Goal: Information Seeking & Learning: Learn about a topic

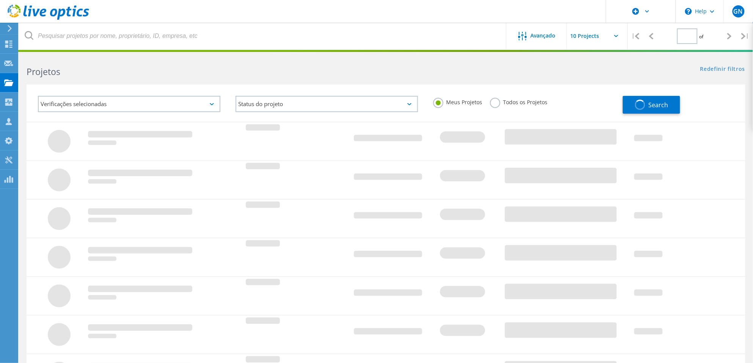
type input "1"
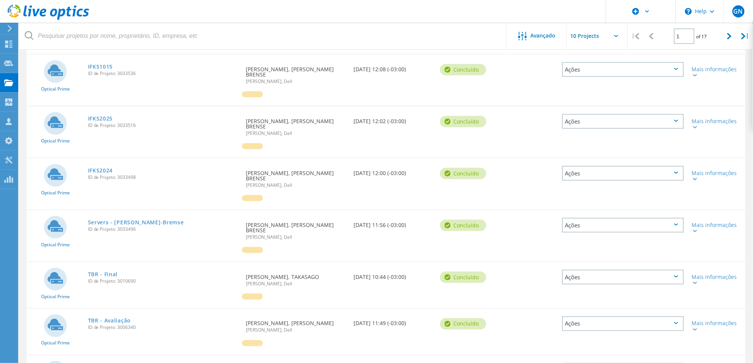
scroll to position [237, 0]
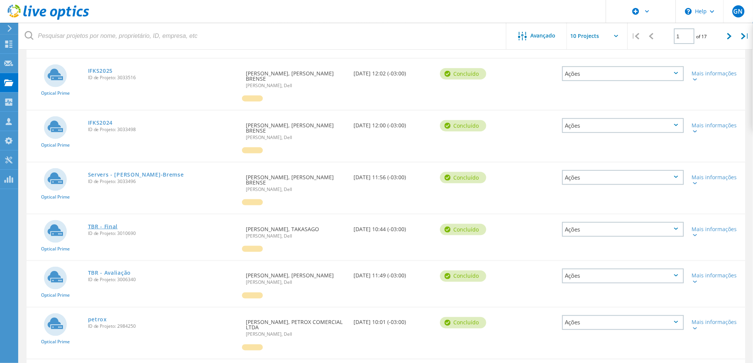
click at [106, 224] on link "TBR - Final" at bounding box center [103, 226] width 30 height 5
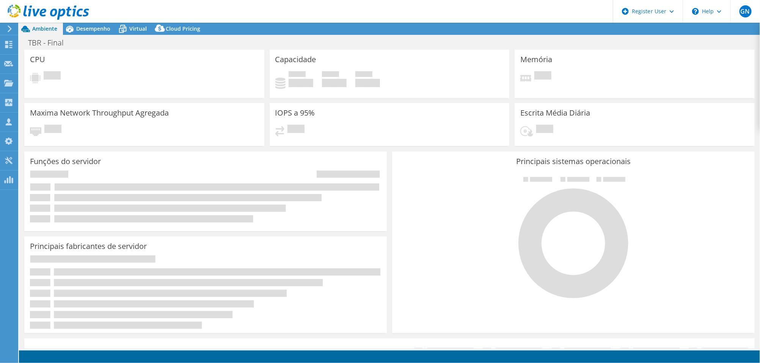
select select "USD"
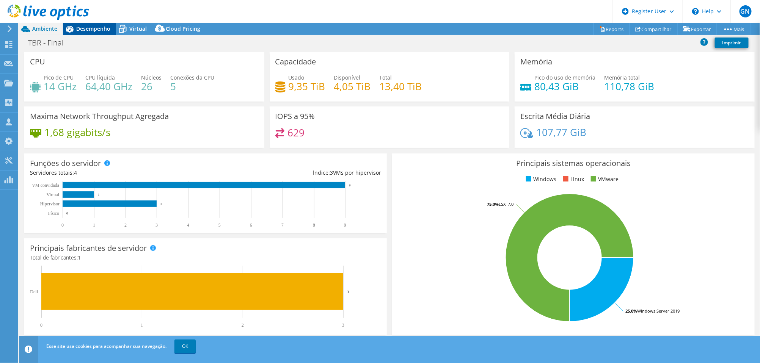
click at [102, 30] on span "Desempenho" at bounding box center [93, 28] width 34 height 7
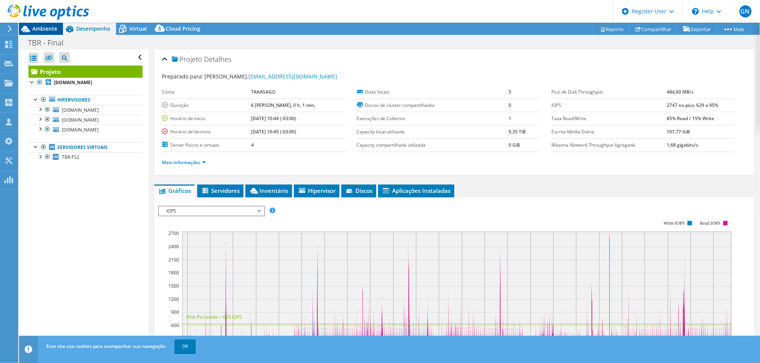
click at [52, 25] on span "Ambiente" at bounding box center [44, 28] width 25 height 7
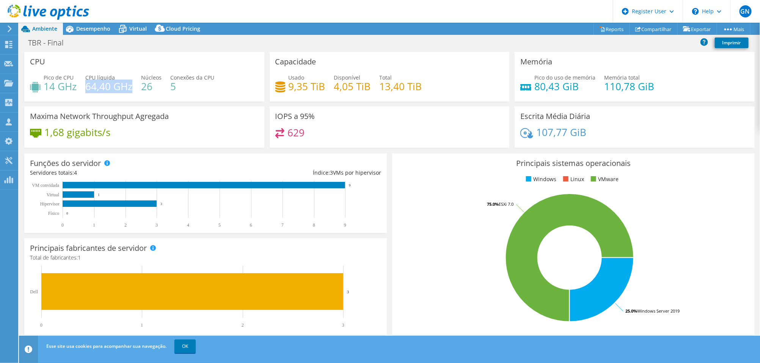
drag, startPoint x: 85, startPoint y: 86, endPoint x: 130, endPoint y: 85, distance: 44.4
click at [130, 85] on h4 "64,40 GHz" at bounding box center [108, 86] width 47 height 8
drag, startPoint x: 50, startPoint y: 86, endPoint x: 57, endPoint y: 87, distance: 7.3
click at [57, 87] on h4 "14 GHz" at bounding box center [60, 86] width 33 height 8
click at [132, 141] on div "1,68 gigabits/s" at bounding box center [144, 136] width 229 height 16
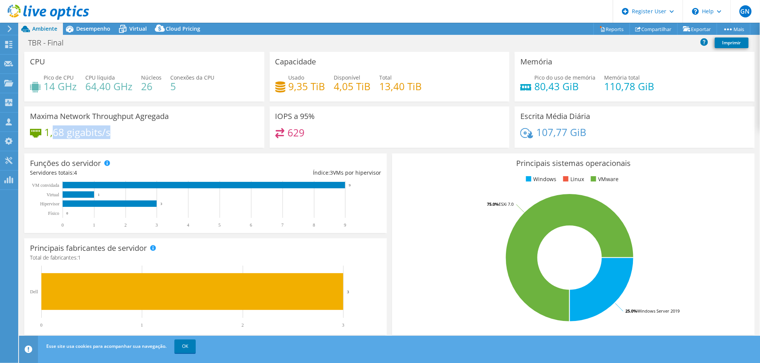
drag, startPoint x: 55, startPoint y: 131, endPoint x: 115, endPoint y: 135, distance: 60.0
click at [115, 135] on div "1,68 gigabits/s" at bounding box center [144, 136] width 229 height 16
click at [124, 140] on div "1,68 gigabits/s" at bounding box center [144, 136] width 229 height 16
drag, startPoint x: 274, startPoint y: 113, endPoint x: 301, endPoint y: 115, distance: 27.7
click at [301, 115] on h3 "IOPS a 95%" at bounding box center [295, 116] width 40 height 8
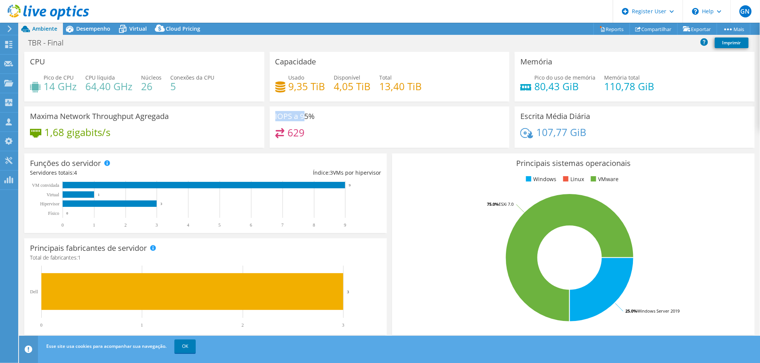
click at [303, 115] on h3 "IOPS a 95%" at bounding box center [295, 116] width 40 height 8
click at [314, 121] on div "IOPS a 95% 629" at bounding box center [390, 127] width 240 height 41
click at [289, 112] on h3 "IOPS a 95%" at bounding box center [295, 116] width 40 height 8
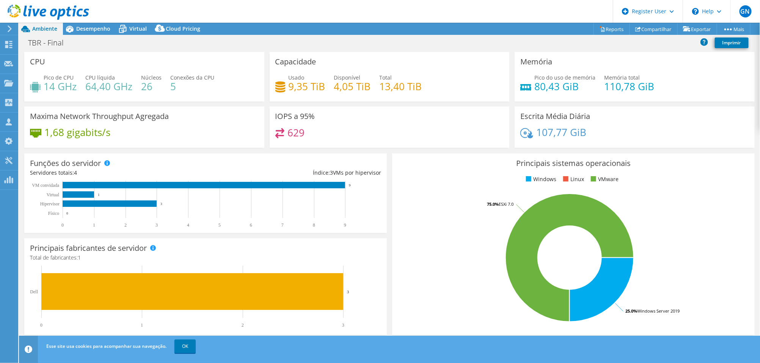
click at [328, 131] on div "629" at bounding box center [389, 136] width 229 height 16
drag, startPoint x: 314, startPoint y: 131, endPoint x: 268, endPoint y: 130, distance: 45.9
click at [270, 130] on div "IOPS a 95% 629" at bounding box center [390, 127] width 240 height 41
click at [316, 140] on div "629" at bounding box center [389, 136] width 229 height 16
click at [101, 27] on span "Desempenho" at bounding box center [93, 28] width 34 height 7
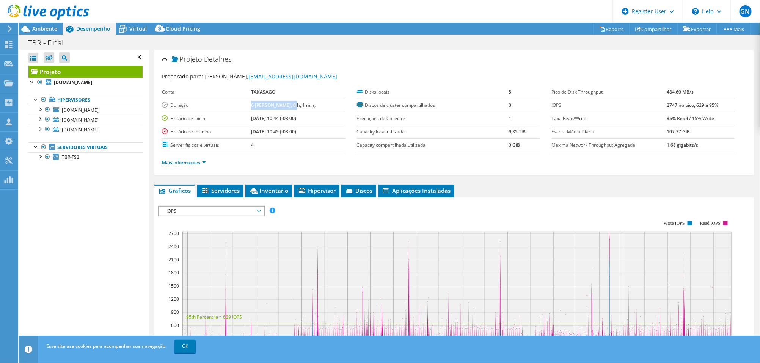
drag, startPoint x: 253, startPoint y: 105, endPoint x: 296, endPoint y: 105, distance: 42.9
click at [297, 105] on tr "Duração 6 [PERSON_NAME], 0 h, 1 min," at bounding box center [254, 105] width 184 height 13
click at [246, 105] on label "Duração" at bounding box center [206, 106] width 89 height 8
drag, startPoint x: 256, startPoint y: 105, endPoint x: 303, endPoint y: 105, distance: 47.4
click at [303, 105] on td "6 [PERSON_NAME], 0 h, 1 min," at bounding box center [298, 105] width 94 height 13
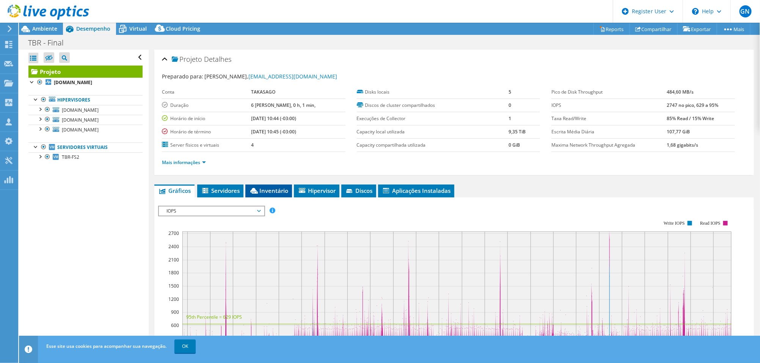
click at [263, 192] on span "Inventário" at bounding box center [268, 191] width 39 height 8
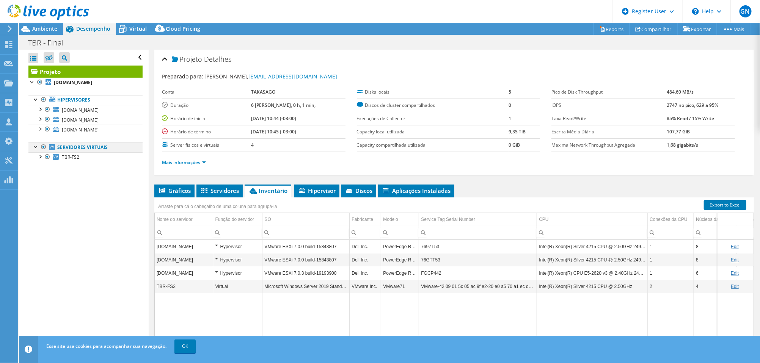
click at [43, 146] on div at bounding box center [44, 147] width 8 height 9
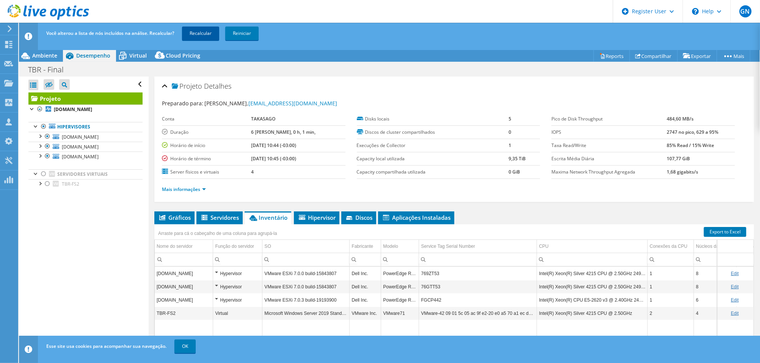
click at [210, 31] on link "Recalcular" at bounding box center [200, 34] width 37 height 14
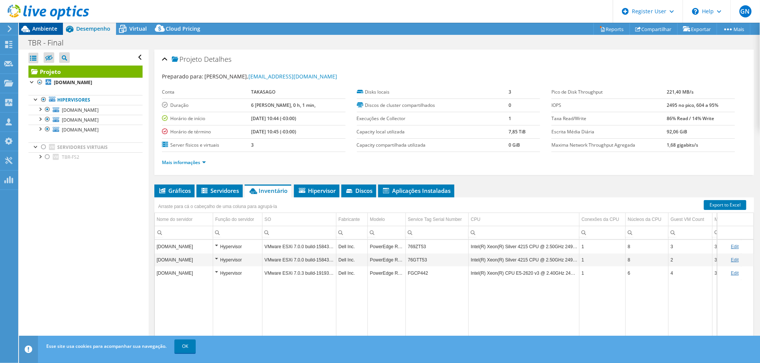
click at [55, 26] on span "Ambiente" at bounding box center [44, 28] width 25 height 7
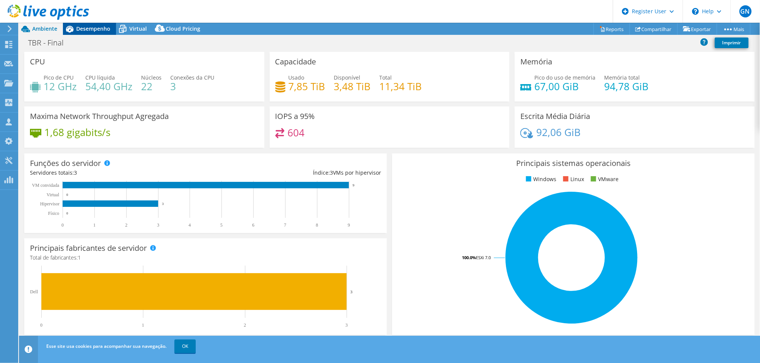
drag, startPoint x: 96, startPoint y: 26, endPoint x: 98, endPoint y: 30, distance: 4.8
click at [96, 26] on span "Desempenho" at bounding box center [93, 28] width 34 height 7
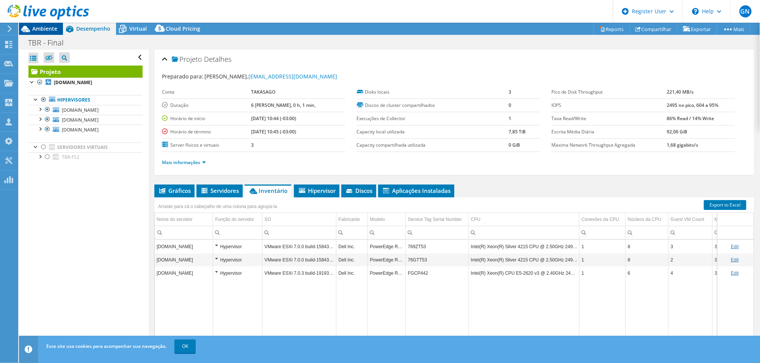
click at [55, 28] on span "Ambiente" at bounding box center [44, 28] width 25 height 7
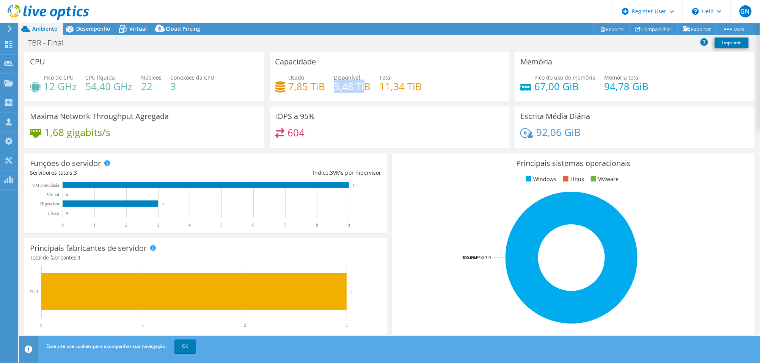
drag, startPoint x: 333, startPoint y: 89, endPoint x: 376, endPoint y: 100, distance: 45.2
click at [361, 91] on h4 "3,48 TiB" at bounding box center [352, 86] width 37 height 8
click at [375, 86] on div "Usado 7,85 TiB Disponível 3,48 TiB Total 11,34 TiB" at bounding box center [389, 86] width 229 height 25
drag, startPoint x: 375, startPoint y: 88, endPoint x: 442, endPoint y: 99, distance: 67.3
click at [430, 89] on div "Usado 7,85 TiB Disponível 3,48 TiB Total 11,34 TiB" at bounding box center [389, 86] width 229 height 25
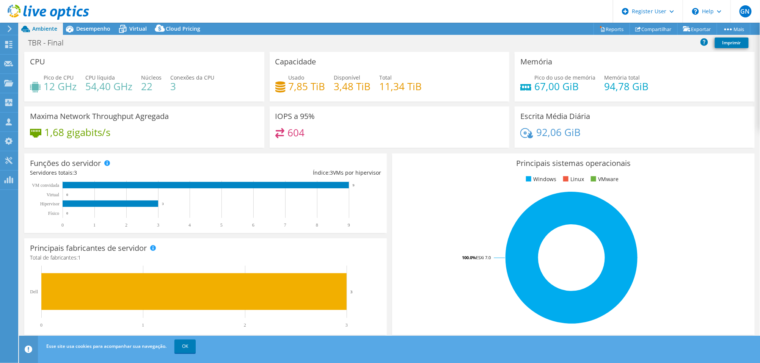
click at [572, 90] on h4 "67,00 GiB" at bounding box center [564, 86] width 61 height 8
drag, startPoint x: 528, startPoint y: 84, endPoint x: 576, endPoint y: 87, distance: 48.3
click at [571, 86] on div "Pico do uso de memória 67,00 GiB" at bounding box center [557, 82] width 75 height 17
click at [587, 90] on div "Pico do uso de memória 67,00 GiB Memória total 94,78 GiB" at bounding box center [634, 86] width 229 height 25
drag, startPoint x: 53, startPoint y: 86, endPoint x: 112, endPoint y: 88, distance: 58.8
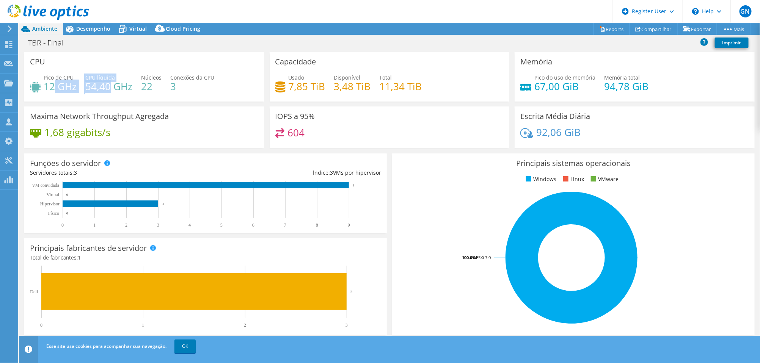
click at [112, 88] on div "Pico de CPU 12 GHz CPU líquida 54,40 GHz Núcleos 22 Conexões da CPU 3" at bounding box center [144, 86] width 229 height 25
click at [151, 91] on h4 "22" at bounding box center [151, 86] width 20 height 8
drag, startPoint x: 87, startPoint y: 89, endPoint x: 131, endPoint y: 85, distance: 44.2
click at [131, 85] on h4 "54,40 GHz" at bounding box center [108, 86] width 47 height 8
click at [78, 90] on div "Pico de CPU 12 GHz CPU líquida 54,40 GHz Núcleos 22 Conexões da CPU 3" at bounding box center [144, 86] width 229 height 25
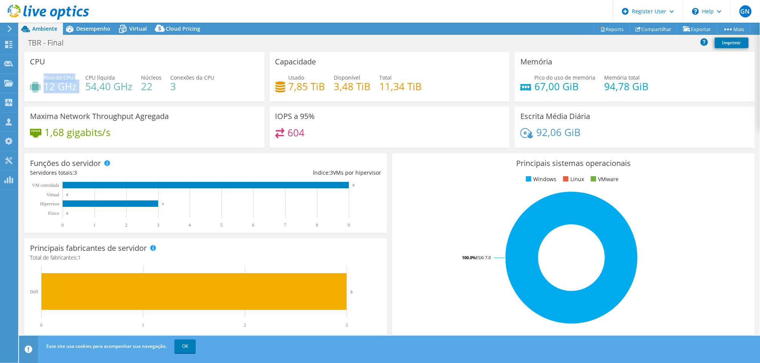
drag, startPoint x: 78, startPoint y: 88, endPoint x: 44, endPoint y: 77, distance: 35.9
click at [44, 77] on div "Pico de CPU 12 GHz CPU líquida 54,40 GHz Núcleos 22 Conexões da CPU 3" at bounding box center [144, 86] width 229 height 25
click at [159, 137] on div "1,68 gigabits/s" at bounding box center [144, 136] width 229 height 16
drag, startPoint x: 531, startPoint y: 91, endPoint x: 596, endPoint y: 105, distance: 67.1
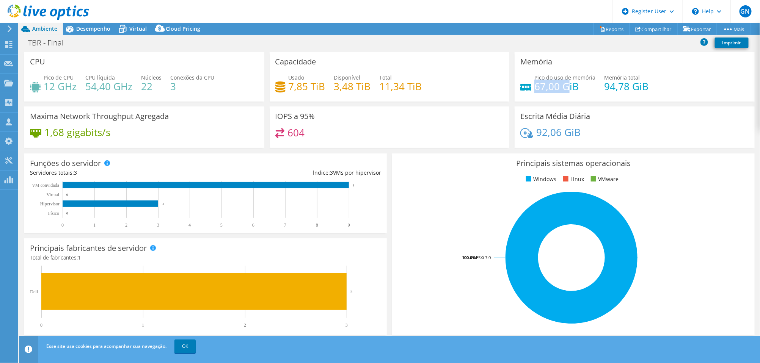
click at [565, 87] on h4 "67,00 GiB" at bounding box center [564, 86] width 61 height 8
click at [92, 25] on span "Desempenho" at bounding box center [93, 28] width 34 height 7
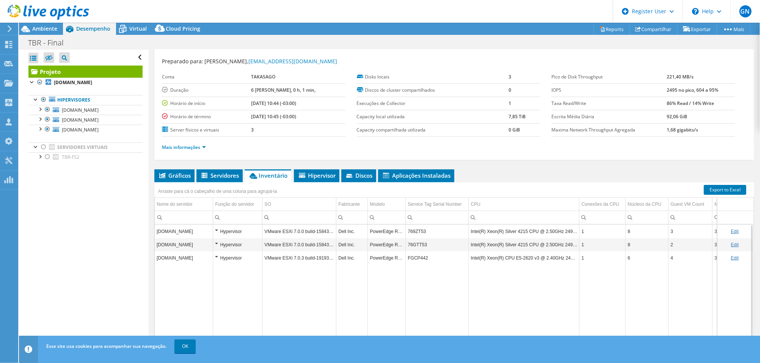
scroll to position [0, 0]
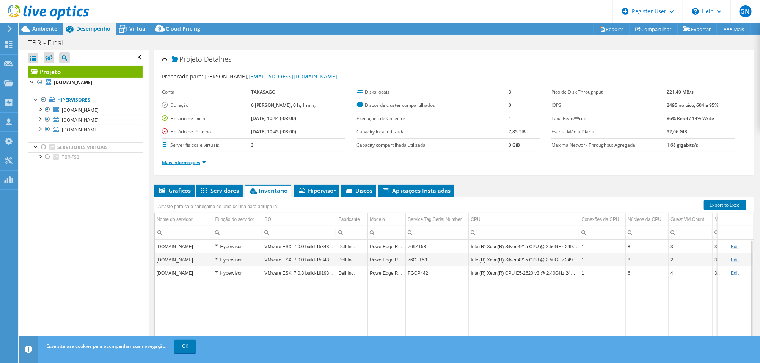
click at [202, 160] on link "Mais informações" at bounding box center [184, 162] width 44 height 6
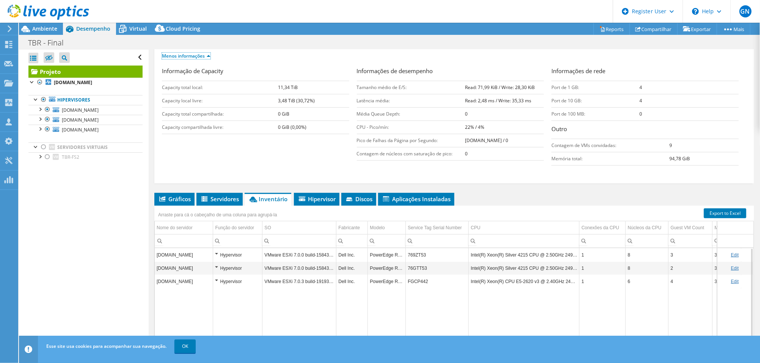
scroll to position [142, 0]
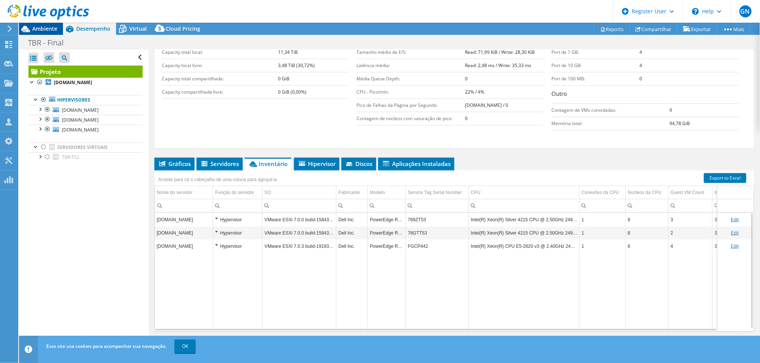
click at [44, 33] on div "Ambiente" at bounding box center [41, 29] width 44 height 12
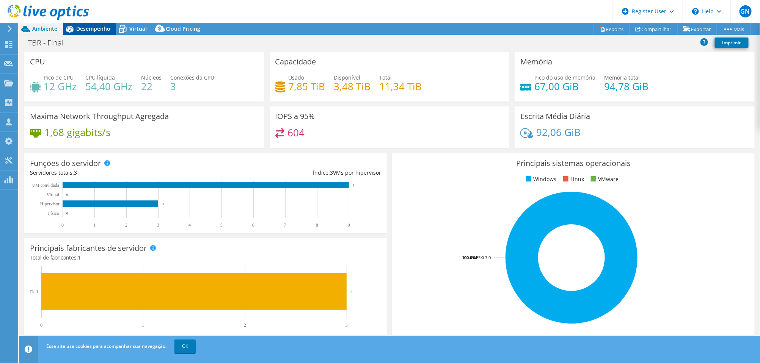
click at [88, 25] on span "Desempenho" at bounding box center [93, 28] width 34 height 7
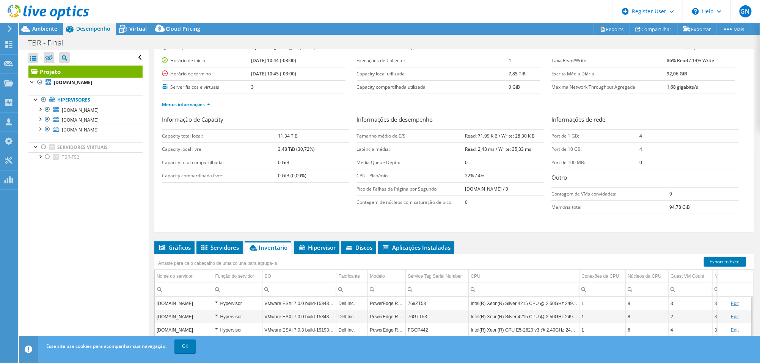
scroll to position [0, 0]
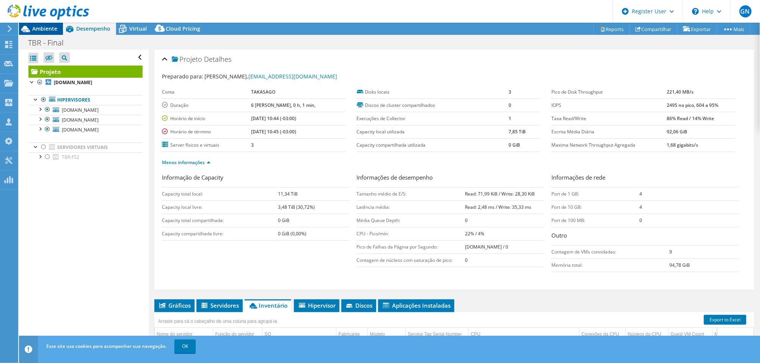
click at [57, 29] on div "Ambiente" at bounding box center [41, 29] width 44 height 12
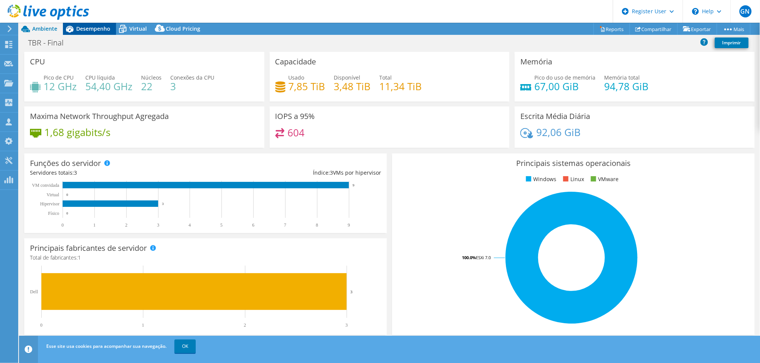
click at [96, 24] on div "Desempenho" at bounding box center [89, 29] width 53 height 12
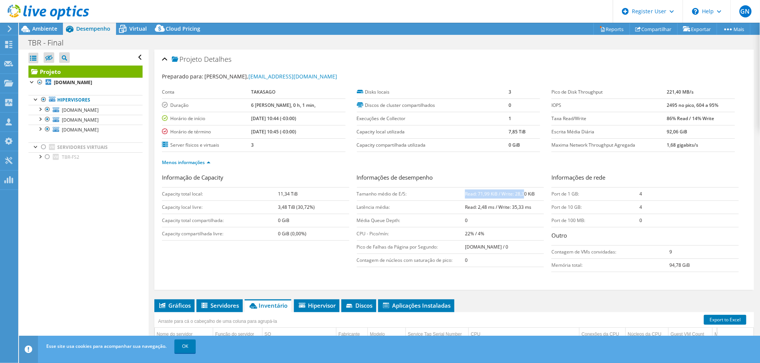
drag, startPoint x: 462, startPoint y: 190, endPoint x: 532, endPoint y: 201, distance: 70.5
click at [521, 191] on b "Read: 71,99 KiB / Write: 28,30 KiB" at bounding box center [500, 194] width 70 height 6
drag, startPoint x: 657, startPoint y: 106, endPoint x: 718, endPoint y: 122, distance: 62.7
click at [707, 106] on tr "IOPS 2495 no pico, 604 a 95%" at bounding box center [643, 105] width 184 height 13
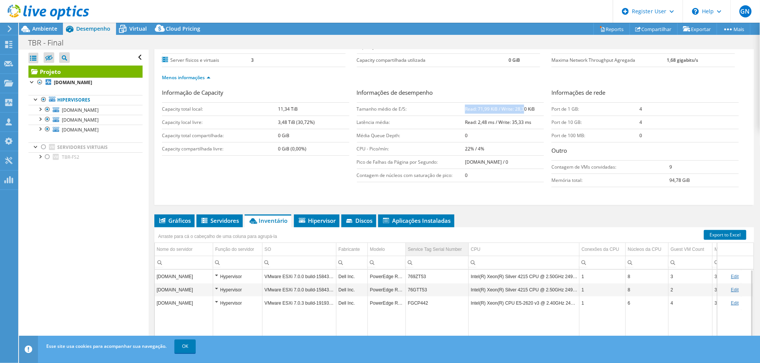
scroll to position [95, 0]
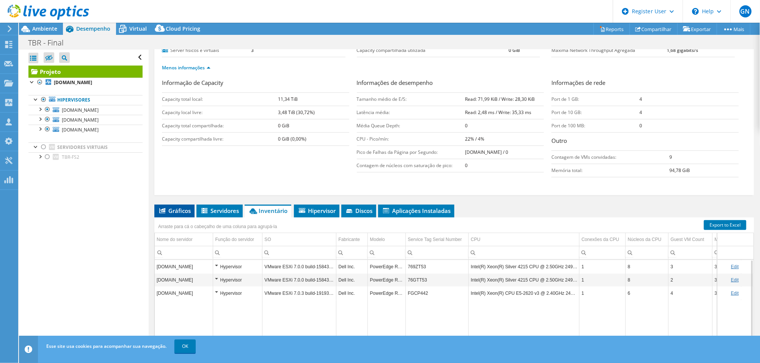
click at [182, 209] on span "Gráficos" at bounding box center [174, 211] width 33 height 8
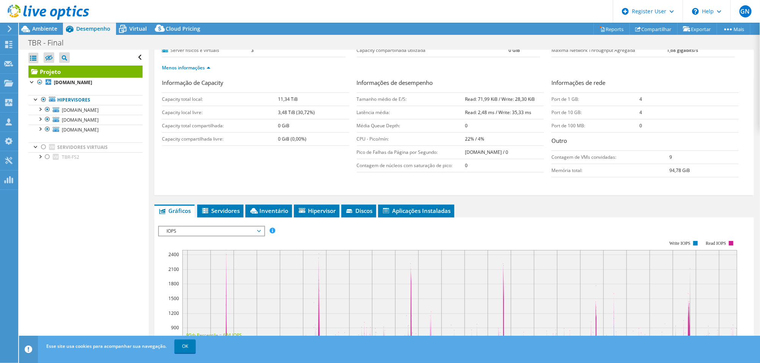
scroll to position [237, 0]
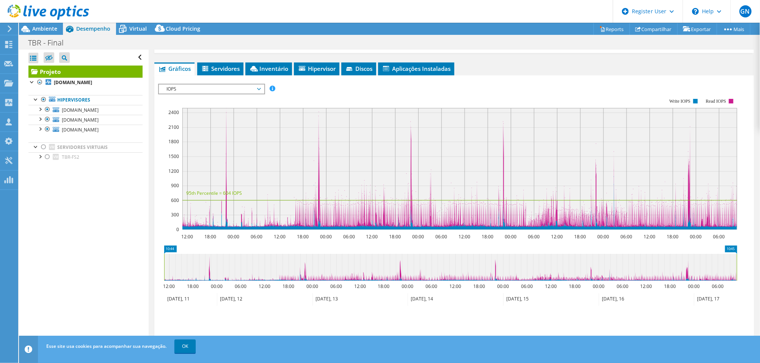
drag, startPoint x: 253, startPoint y: 89, endPoint x: 253, endPoint y: 94, distance: 4.2
click at [253, 89] on span "IOPS" at bounding box center [211, 89] width 97 height 9
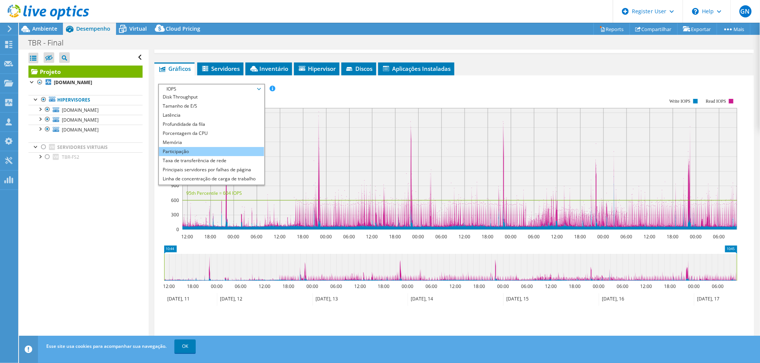
scroll to position [27, 0]
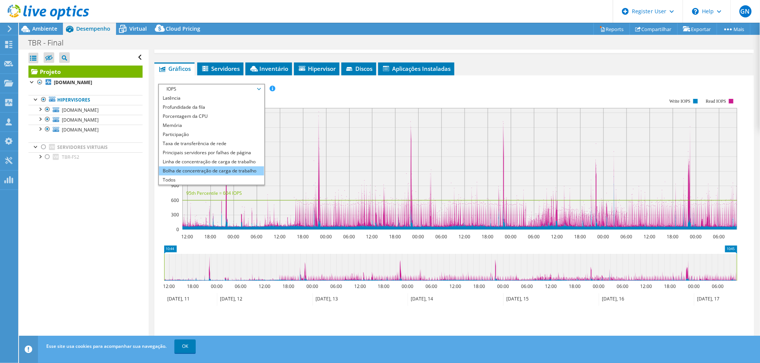
click at [215, 166] on li "Bolha de concentração de carga de trabalho" at bounding box center [211, 170] width 105 height 9
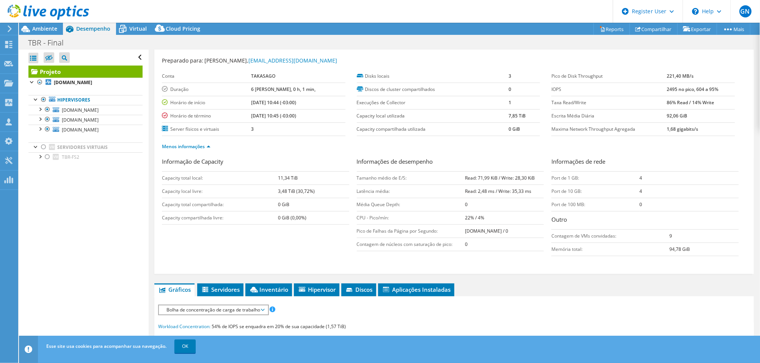
scroll to position [0, 0]
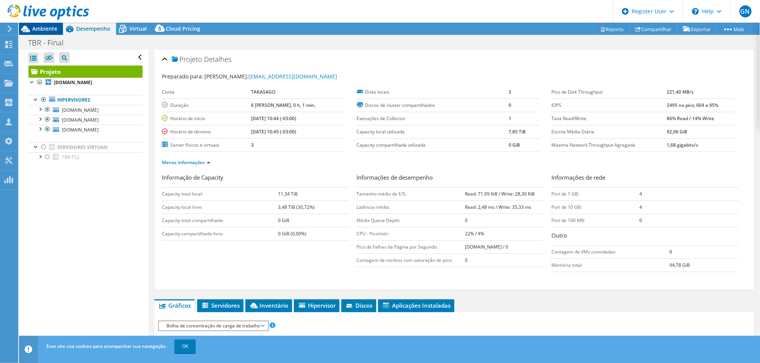
drag, startPoint x: 41, startPoint y: 26, endPoint x: 49, endPoint y: 28, distance: 8.0
click at [41, 26] on span "Ambiente" at bounding box center [44, 28] width 25 height 7
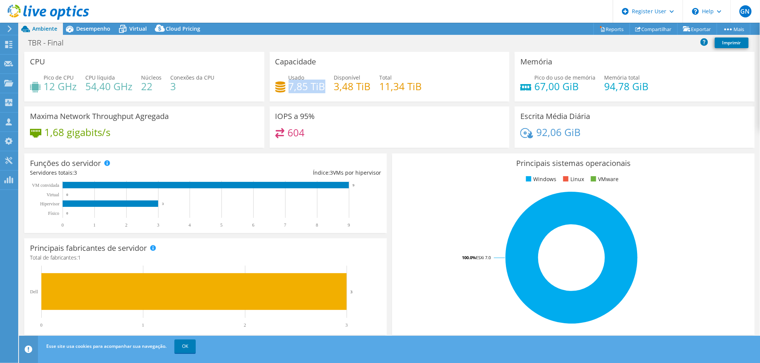
drag, startPoint x: 287, startPoint y: 86, endPoint x: 320, endPoint y: 84, distance: 32.3
click at [320, 84] on h4 "7,85 TiB" at bounding box center [307, 86] width 37 height 8
click at [340, 93] on div "Usado 7,85 TiB Disponível 3,48 TiB Total 11,34 TiB" at bounding box center [389, 86] width 229 height 25
drag, startPoint x: 78, startPoint y: 28, endPoint x: 97, endPoint y: 34, distance: 19.0
click at [78, 28] on span "Desempenho" at bounding box center [93, 28] width 34 height 7
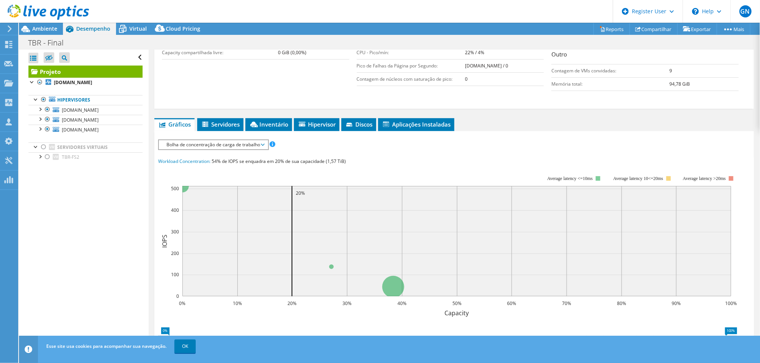
scroll to position [189, 0]
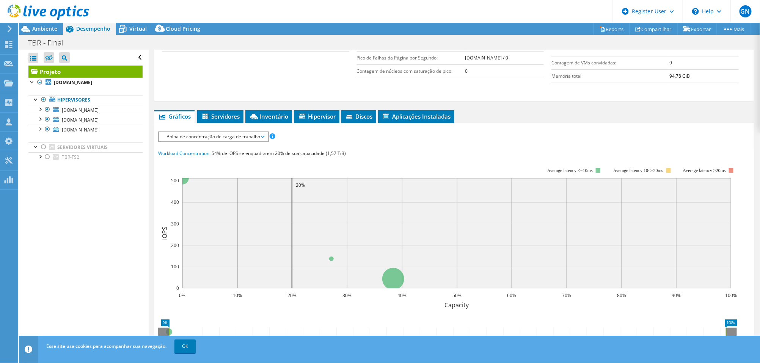
drag, startPoint x: 231, startPoint y: 118, endPoint x: 261, endPoint y: 128, distance: 31.5
click at [231, 118] on span "Servidores" at bounding box center [220, 117] width 39 height 8
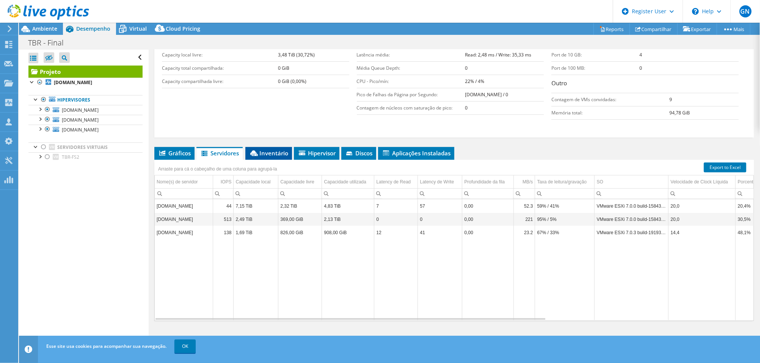
click at [283, 150] on span "Inventário" at bounding box center [268, 153] width 39 height 8
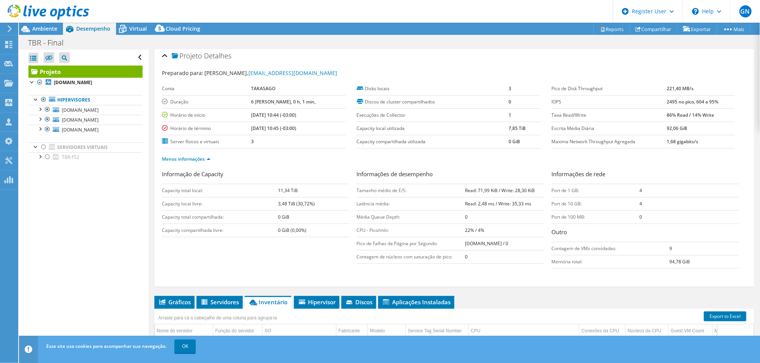
scroll to position [0, 0]
